Goal: Task Accomplishment & Management: Use online tool/utility

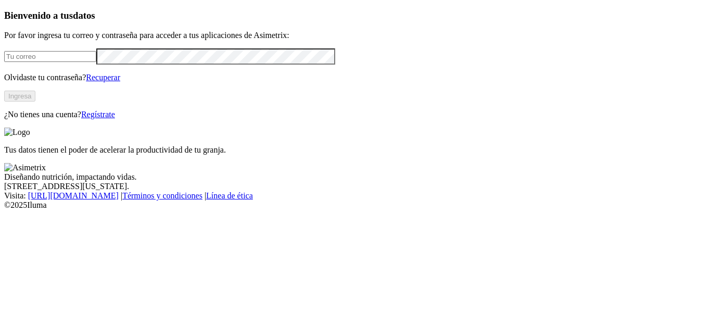
type input "[EMAIL_ADDRESS][PERSON_NAME][DOMAIN_NAME]"
click at [35, 101] on button "Ingresa" at bounding box center [19, 96] width 31 height 11
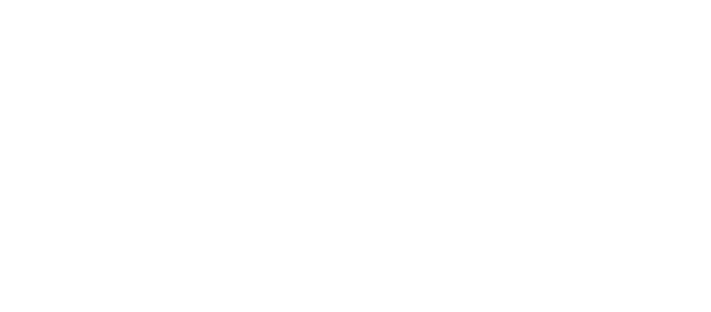
click at [23, 24] on icon at bounding box center [20, 212] width 32 height 416
